Goal: Find specific page/section: Find specific page/section

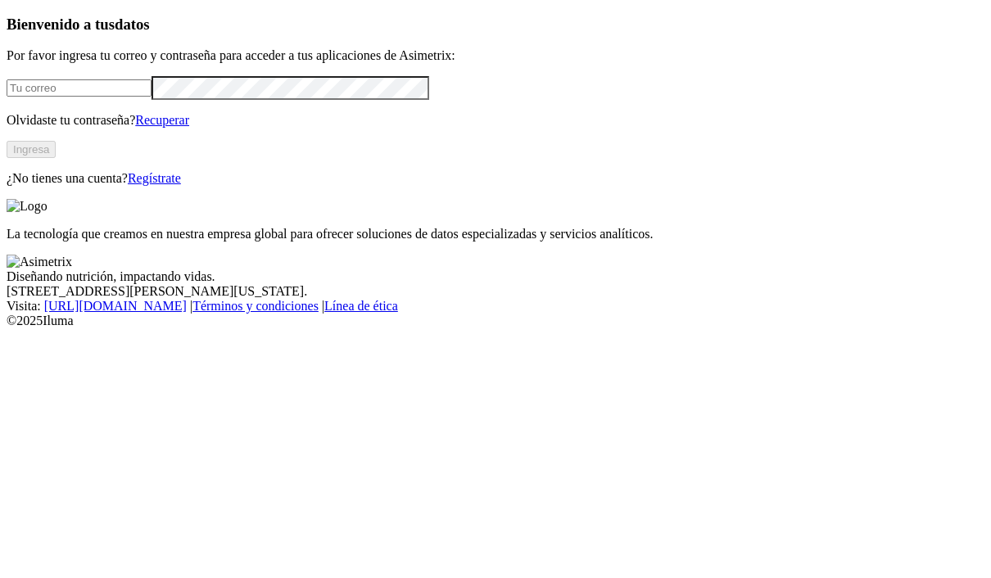
click at [151, 97] on input "email" at bounding box center [79, 87] width 145 height 17
type input "[EMAIL_ADDRESS][DOMAIN_NAME]"
click at [56, 158] on button "Ingresa" at bounding box center [31, 149] width 49 height 17
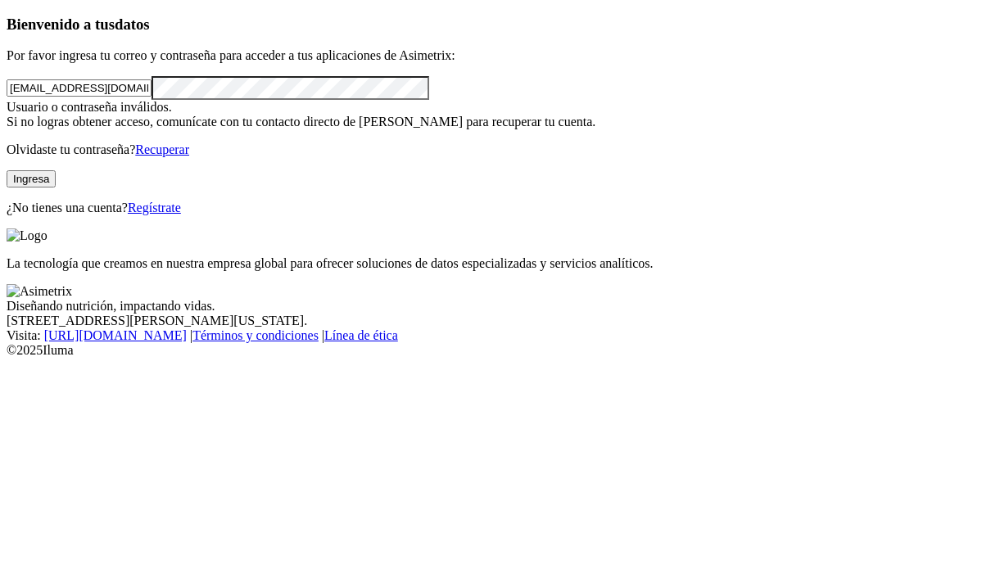
click at [56, 187] on button "Ingresa" at bounding box center [31, 178] width 49 height 17
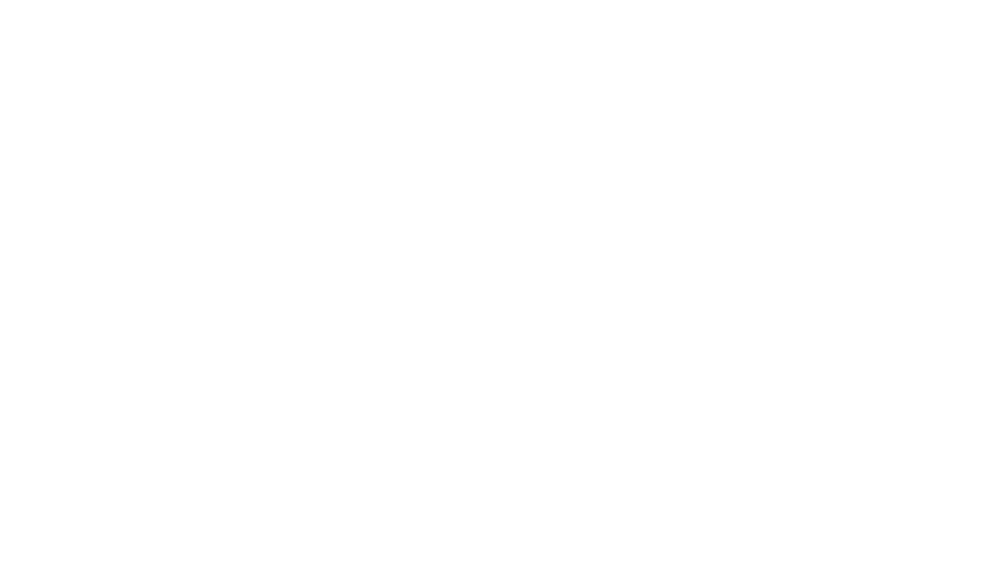
click at [390, 130] on div at bounding box center [502, 289] width 991 height 578
click at [393, 125] on div at bounding box center [502, 289] width 991 height 578
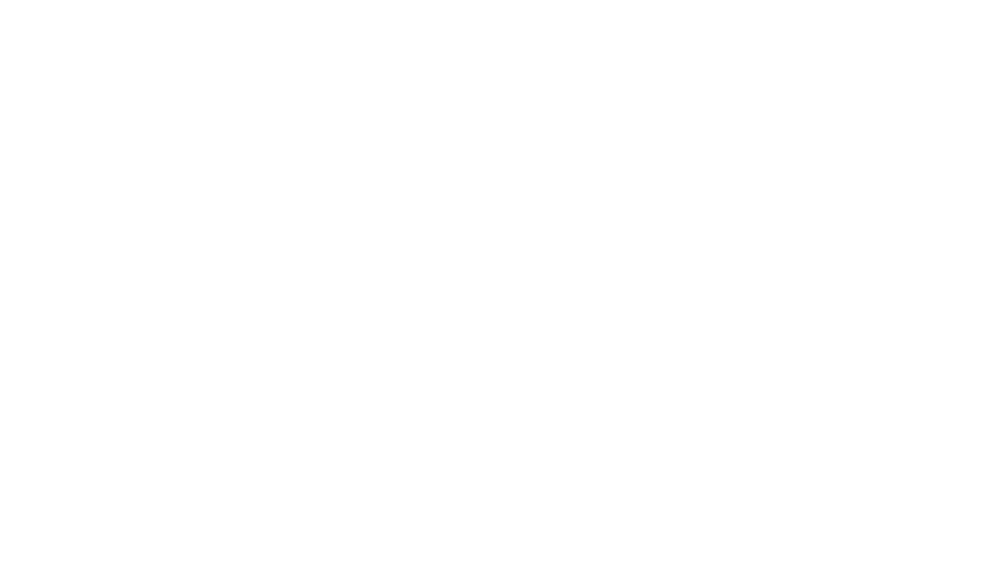
scroll to position [67, 0]
